Goal: Participate in discussion: Engage in conversation with other users on a specific topic

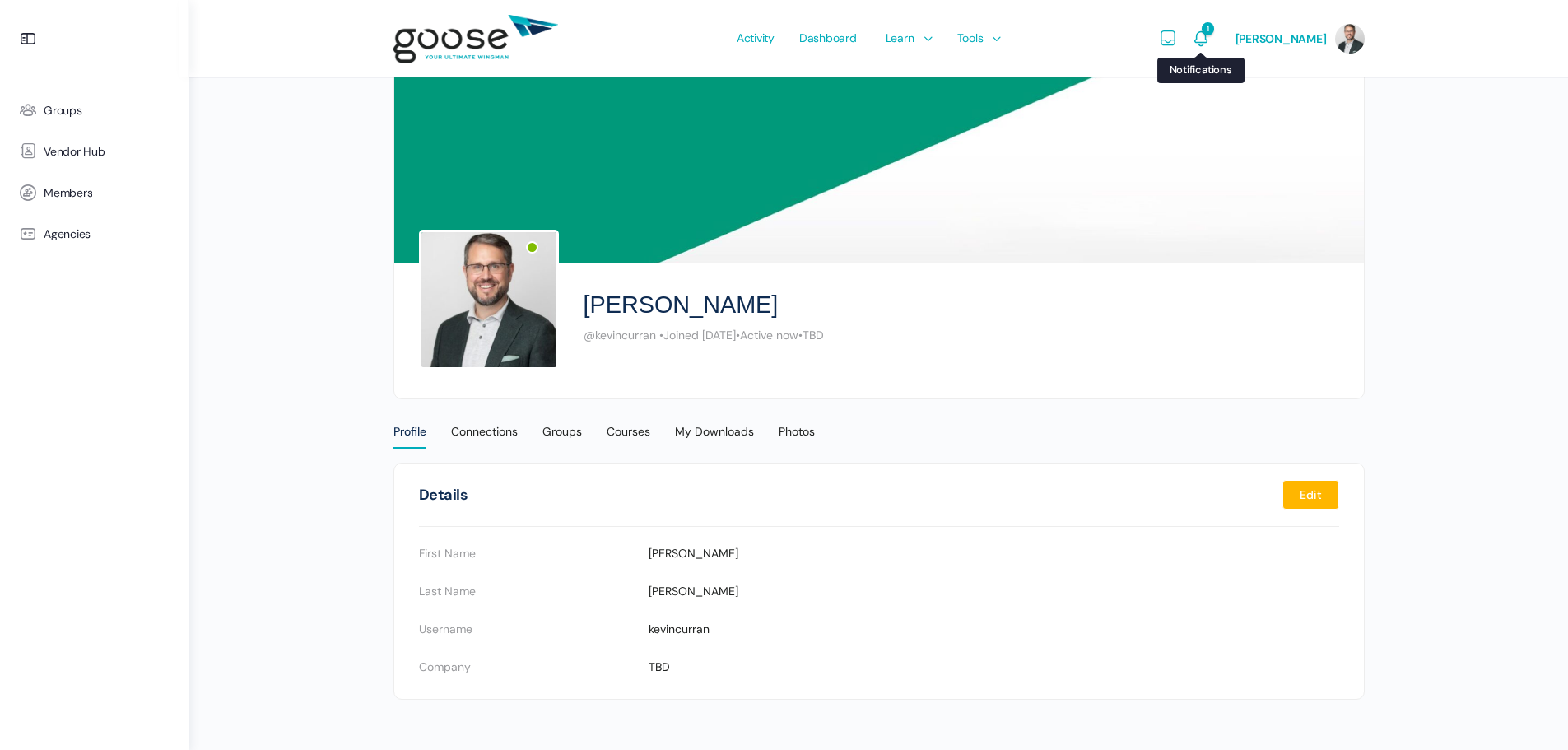
click at [1211, 34] on icon "Notifications" at bounding box center [1201, 39] width 20 height 20
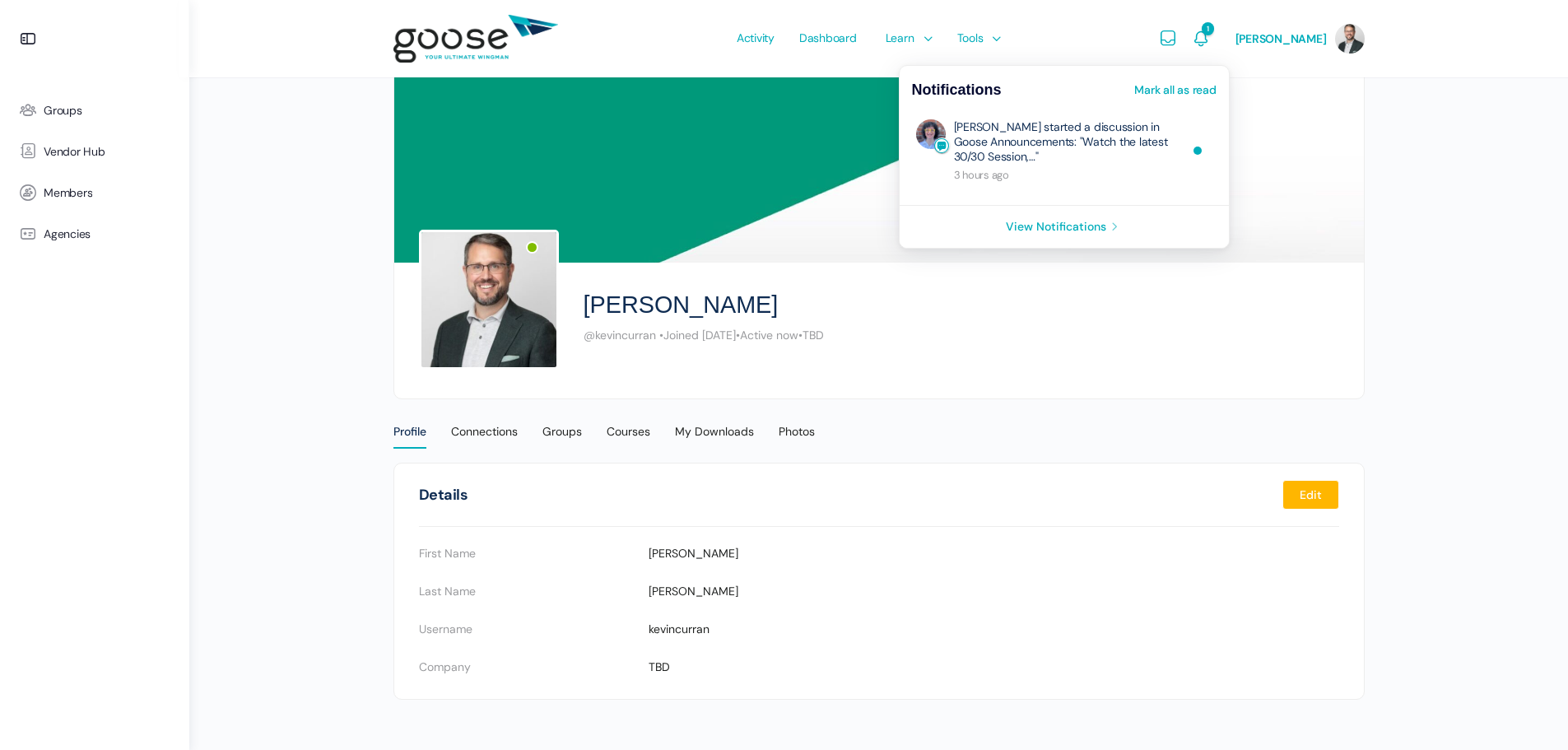
click at [775, 29] on span "Activity" at bounding box center [755, 38] width 38 height 77
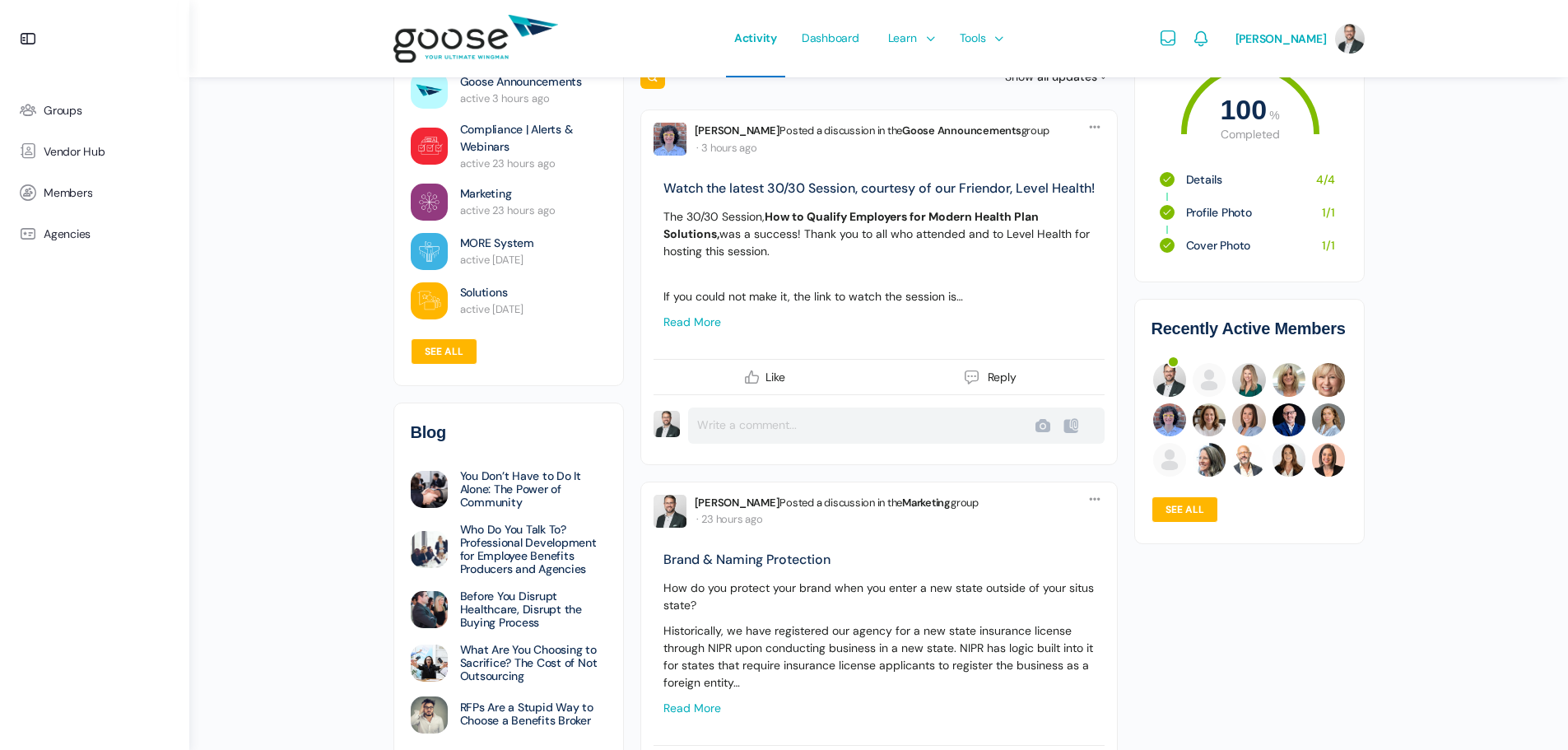
scroll to position [412, 0]
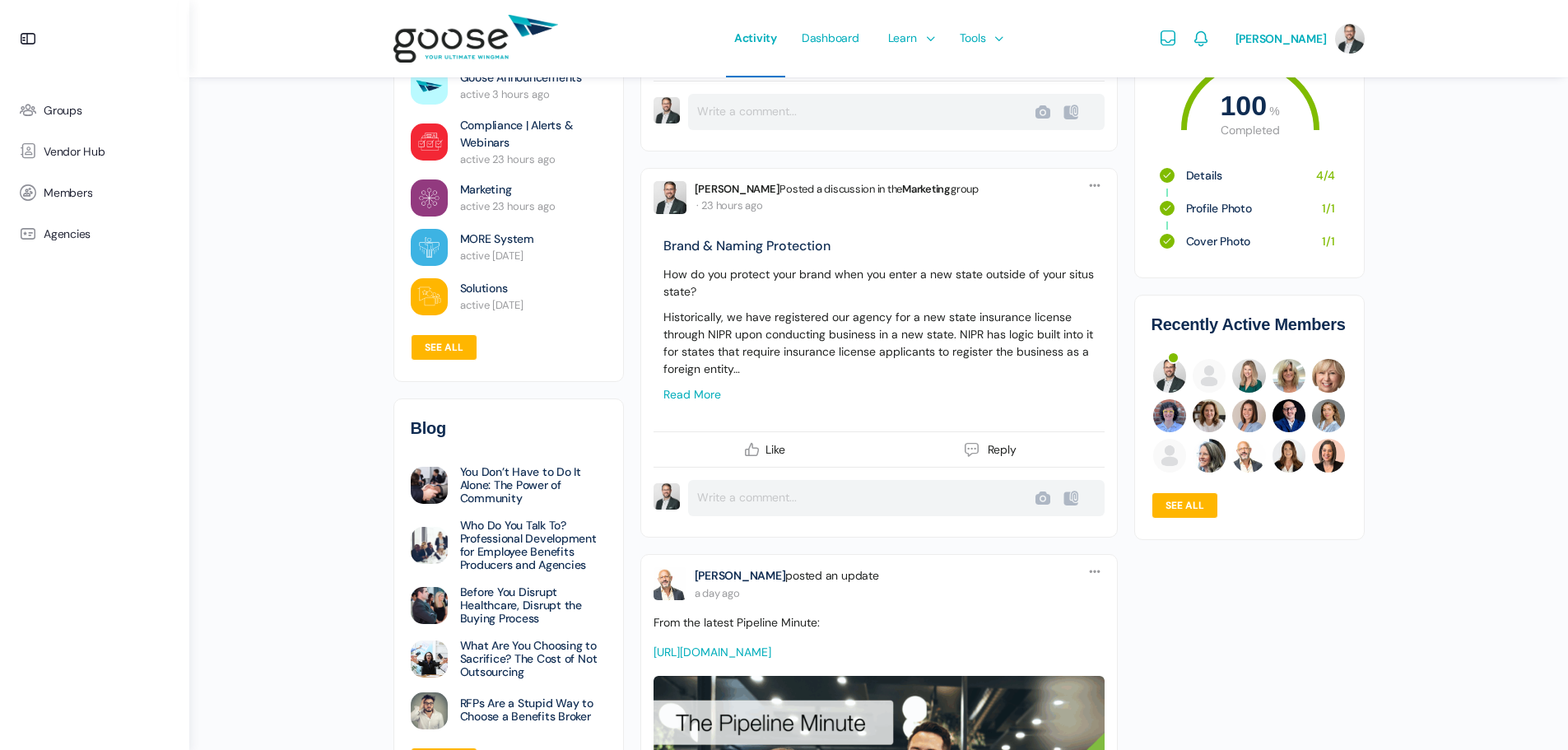
click at [688, 402] on link "Read more" at bounding box center [692, 395] width 58 height 15
